Goal: Task Accomplishment & Management: Manage account settings

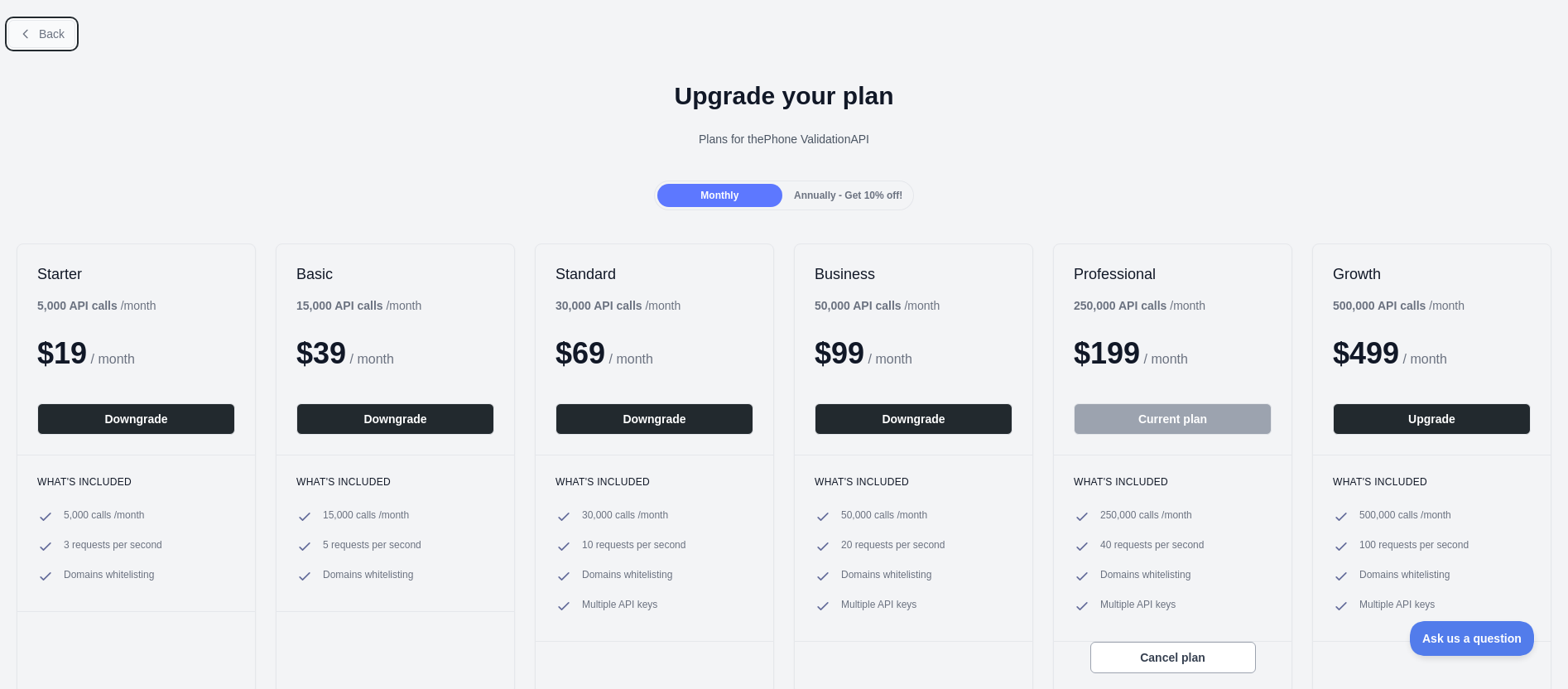
click at [54, 39] on span "Back" at bounding box center [52, 34] width 26 height 13
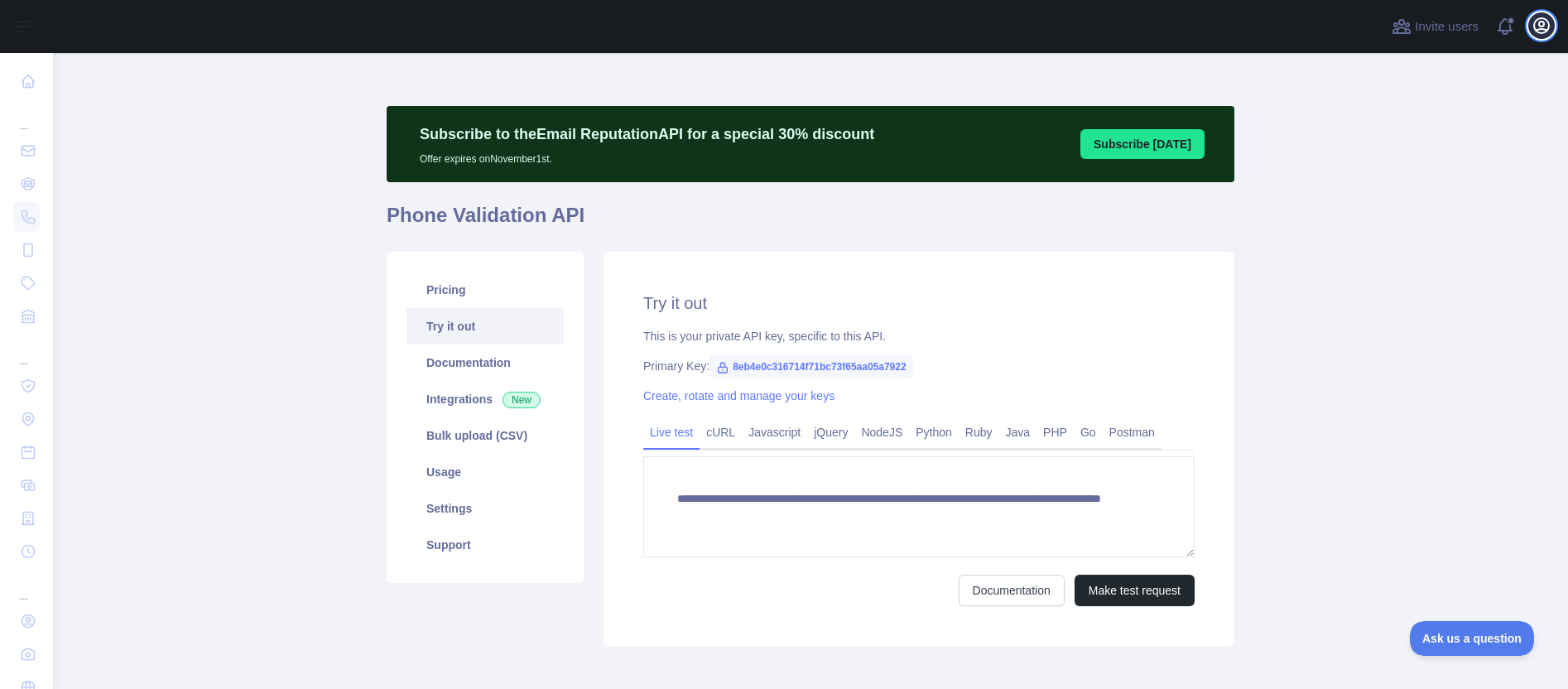
click at [1540, 32] on icon "button" at bounding box center [1541, 26] width 20 height 20
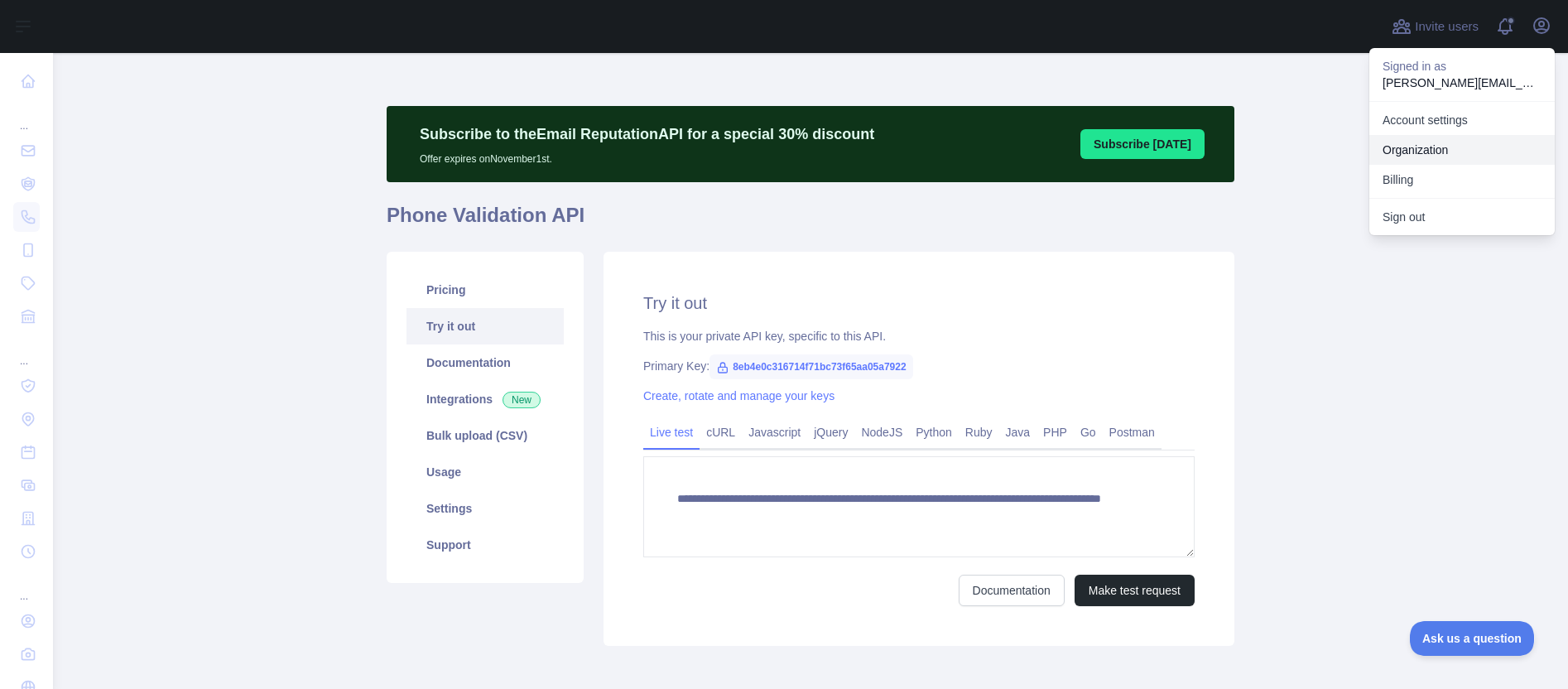
click at [1436, 161] on link "Organization" at bounding box center [1463, 150] width 186 height 30
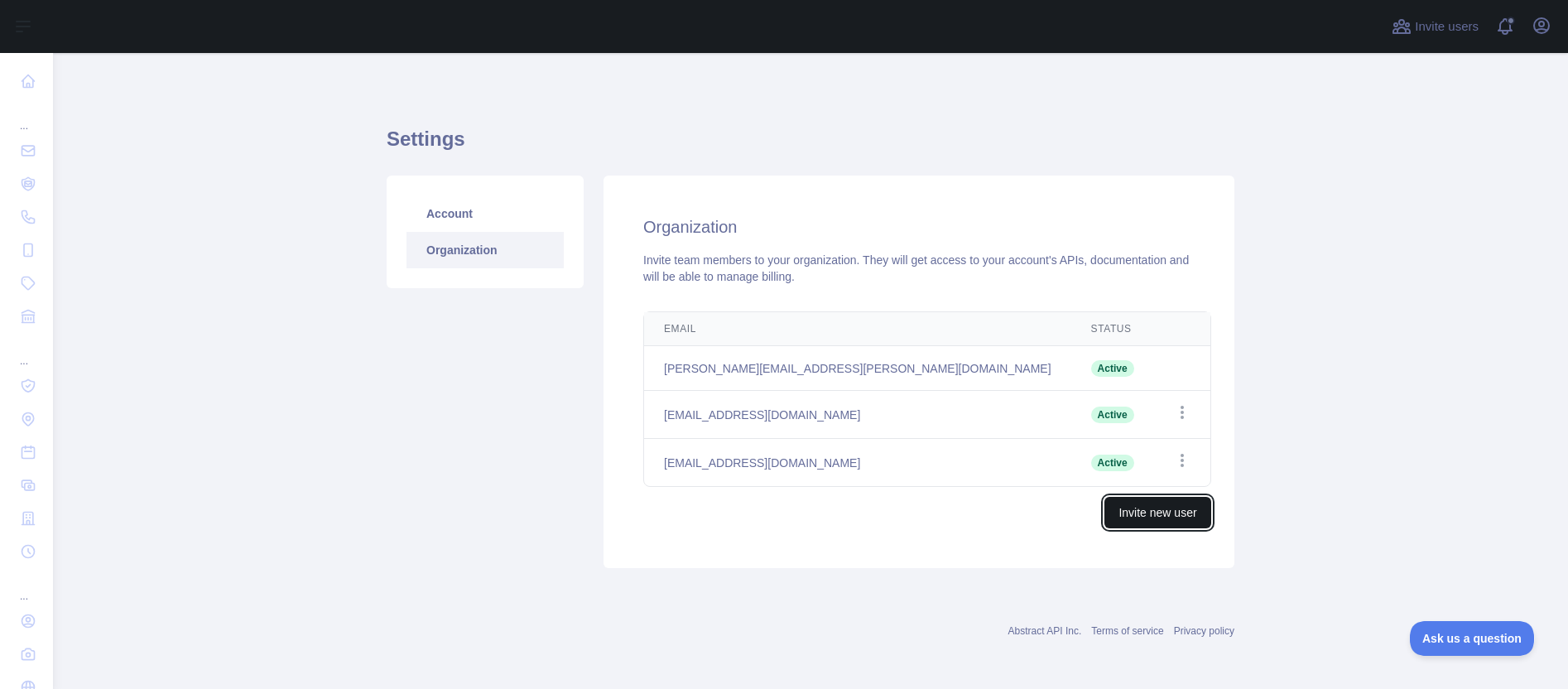
click at [1127, 508] on button "Invite new user" at bounding box center [1157, 513] width 106 height 32
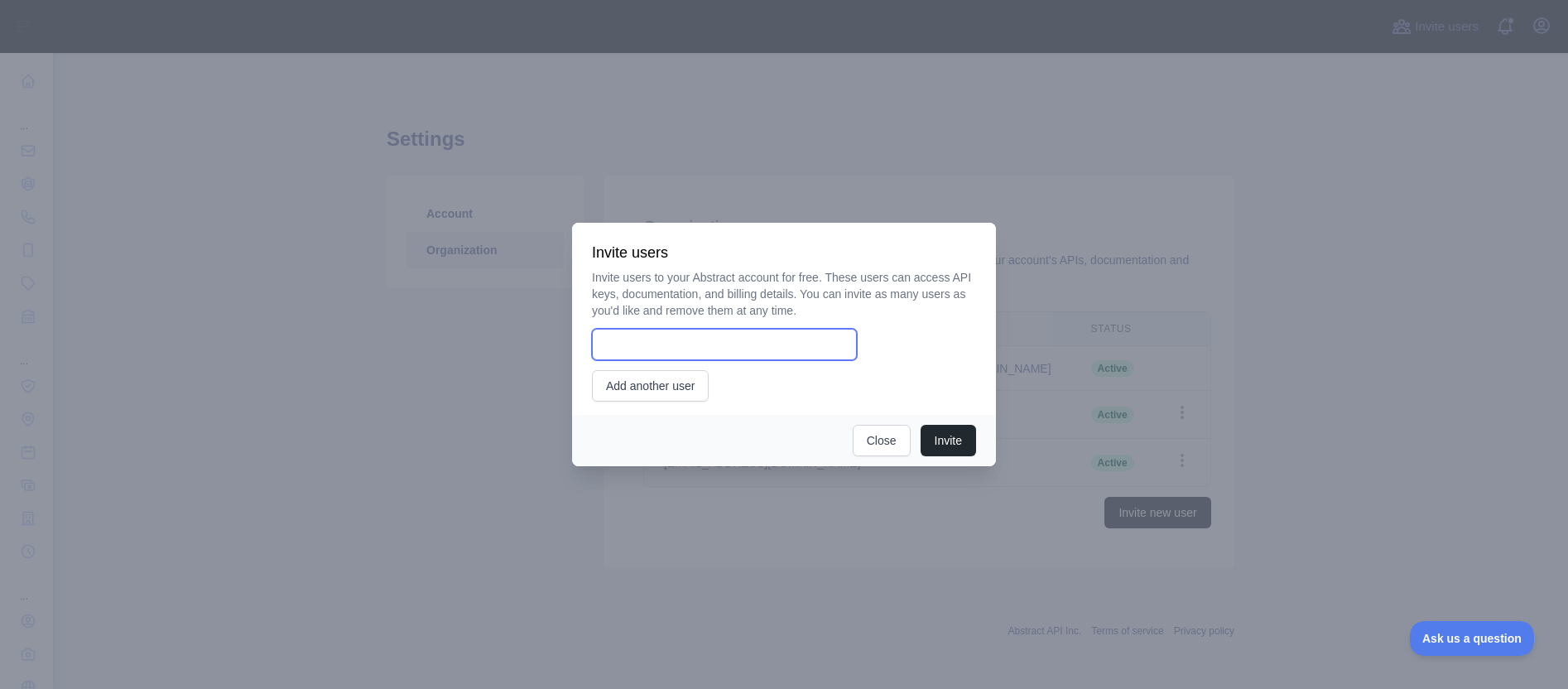
click at [684, 337] on input "email" at bounding box center [724, 345] width 265 height 32
type input "**********"
click at [944, 440] on button "Invite" at bounding box center [948, 441] width 55 height 32
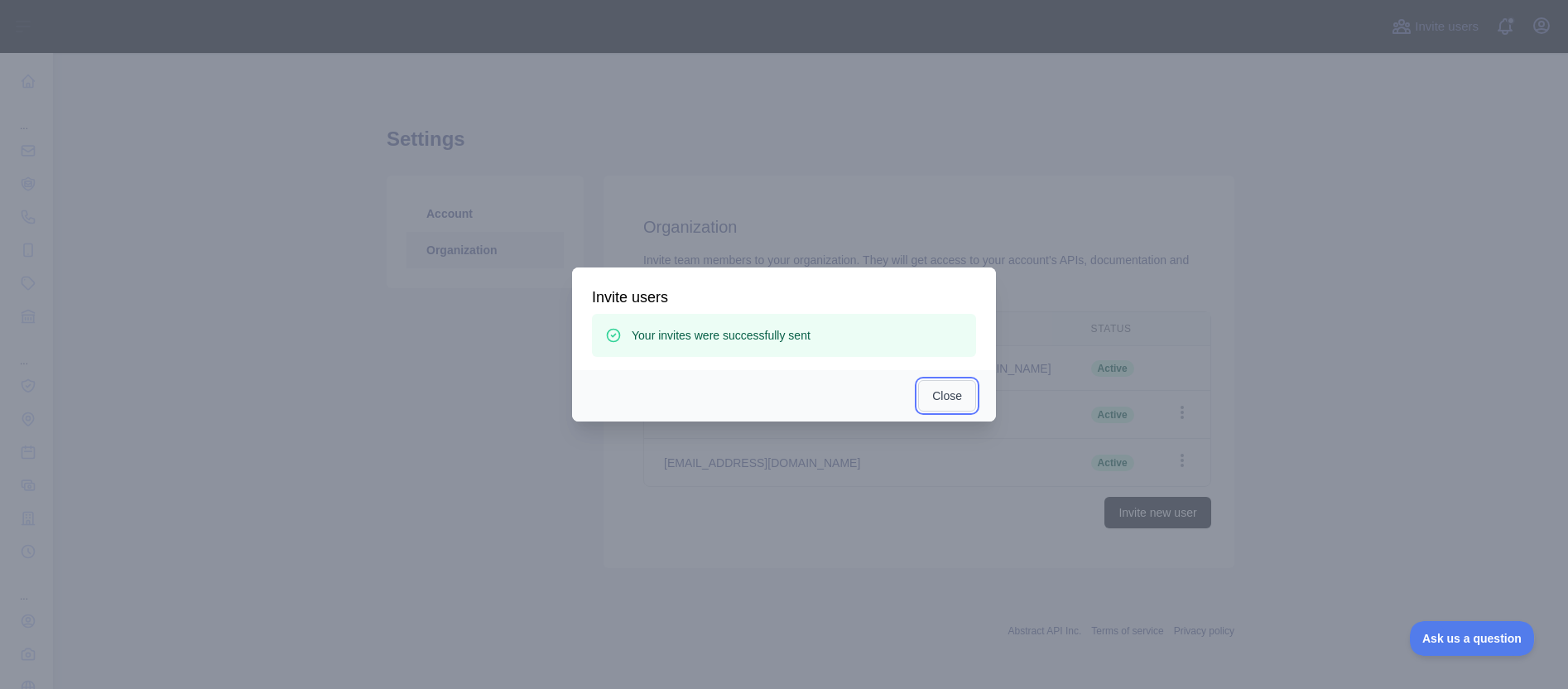
click at [941, 401] on button "Close" at bounding box center [946, 396] width 58 height 32
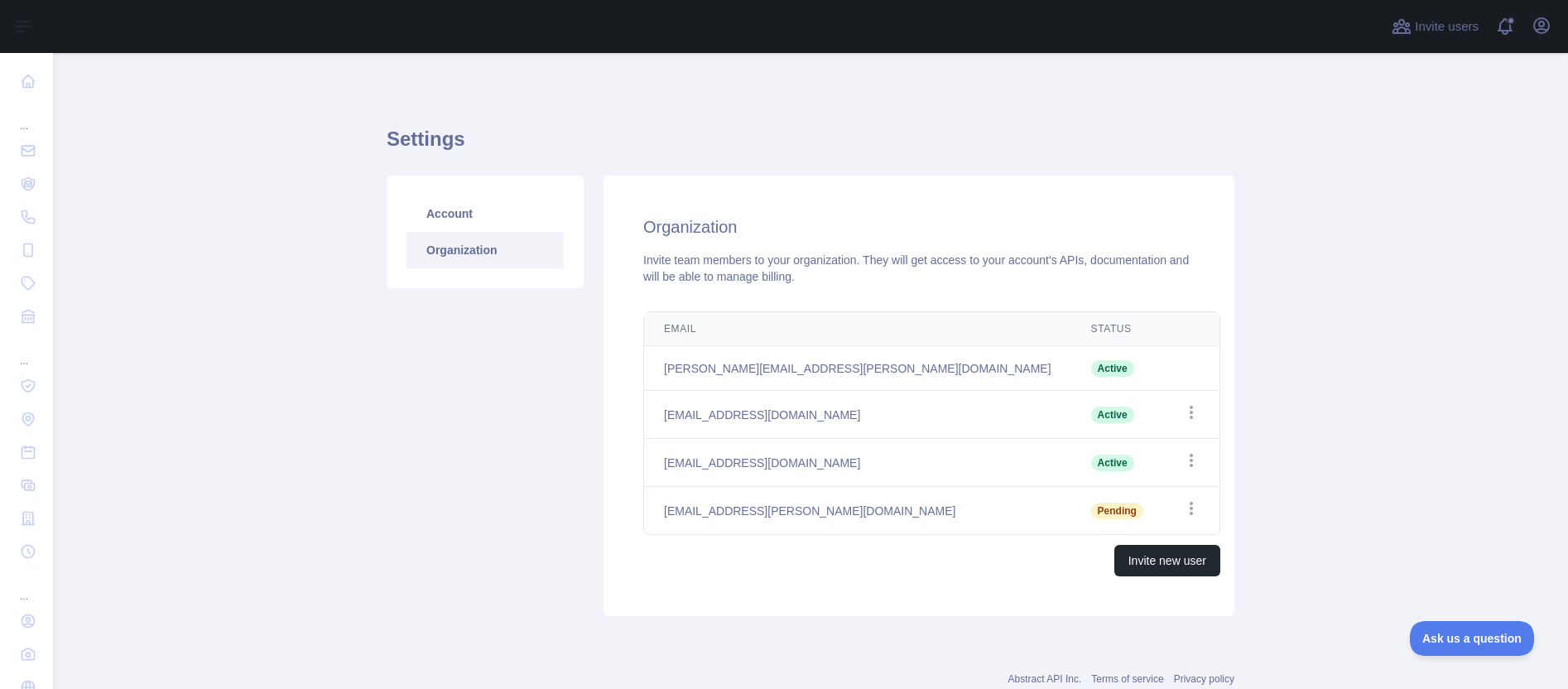
click at [450, 244] on link "Organization" at bounding box center [485, 250] width 157 height 37
